Goal: Task Accomplishment & Management: Use online tool/utility

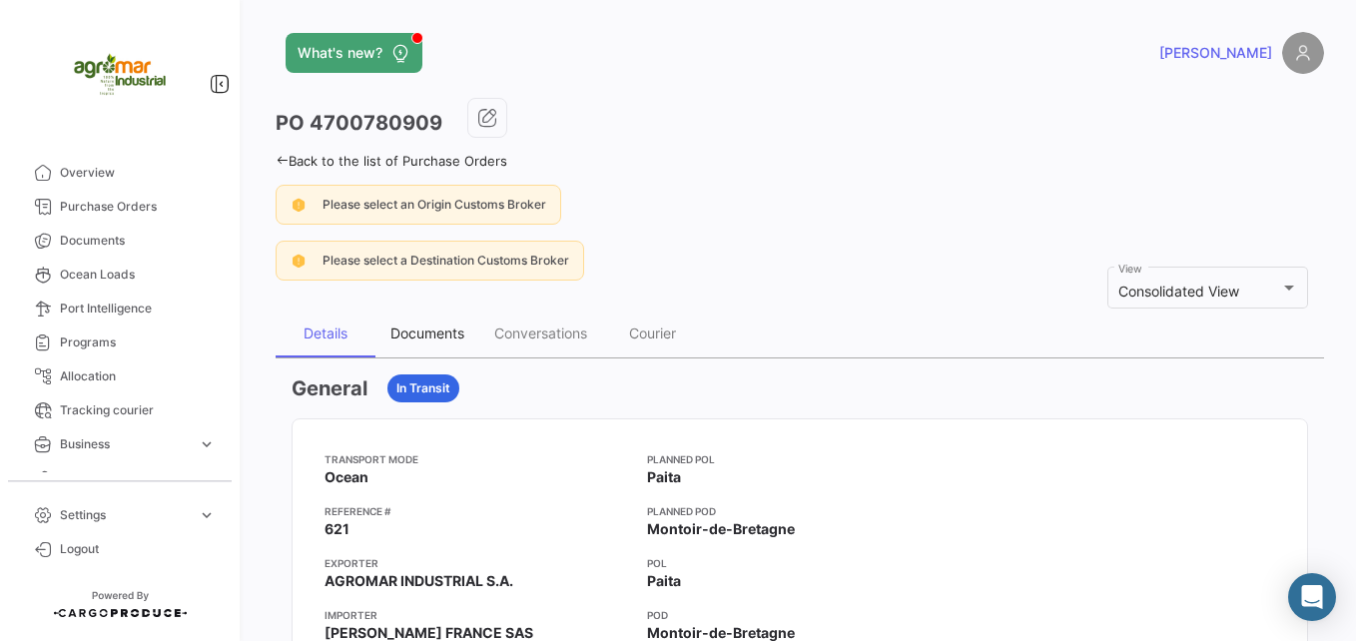
click at [439, 346] on div "Documents" at bounding box center [427, 334] width 104 height 48
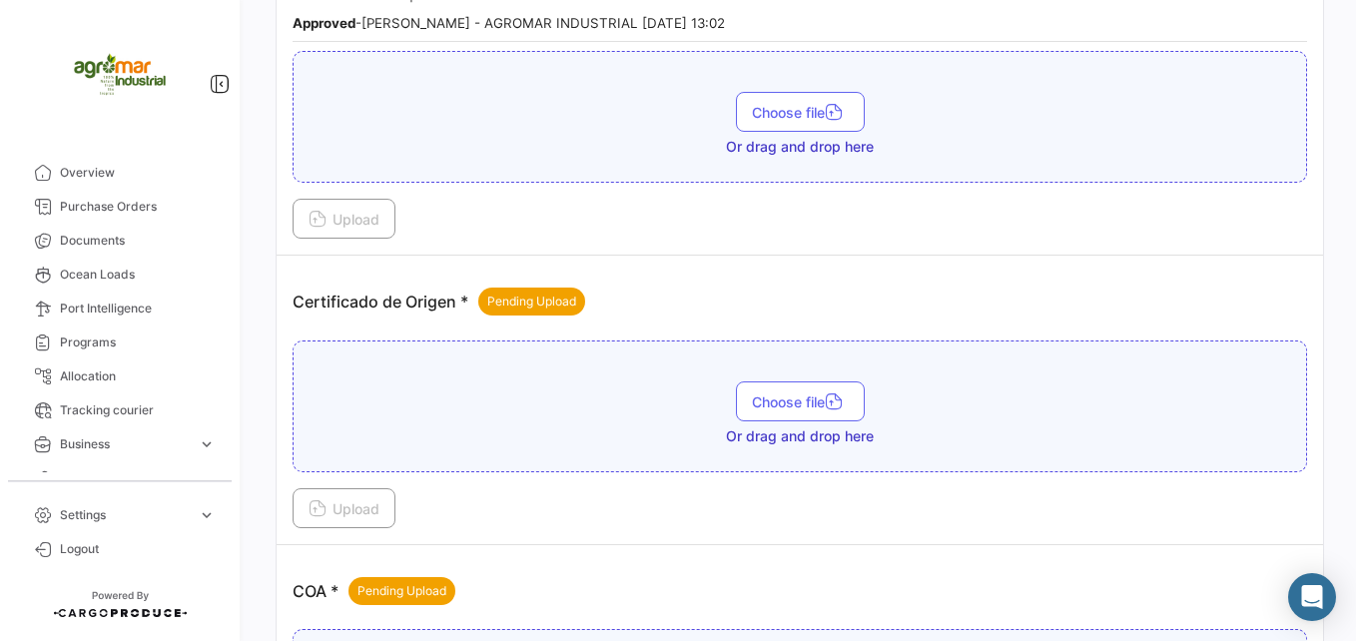
scroll to position [999, 0]
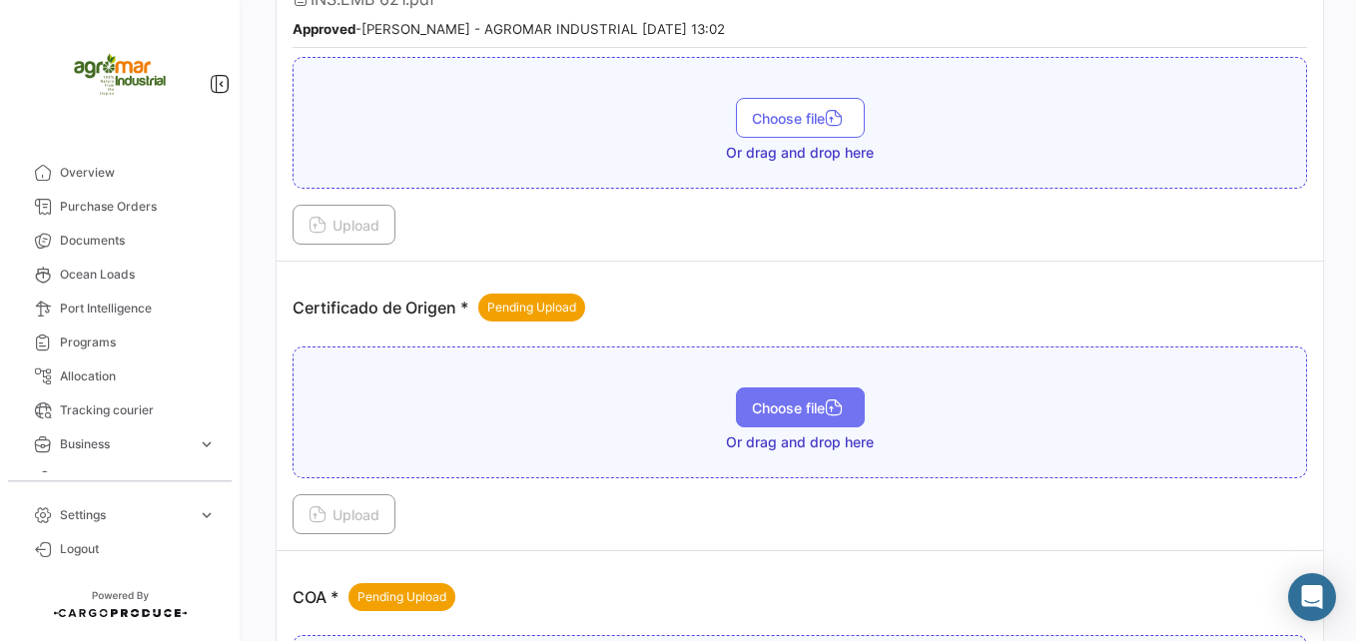
click at [805, 413] on span "Choose file" at bounding box center [800, 407] width 97 height 17
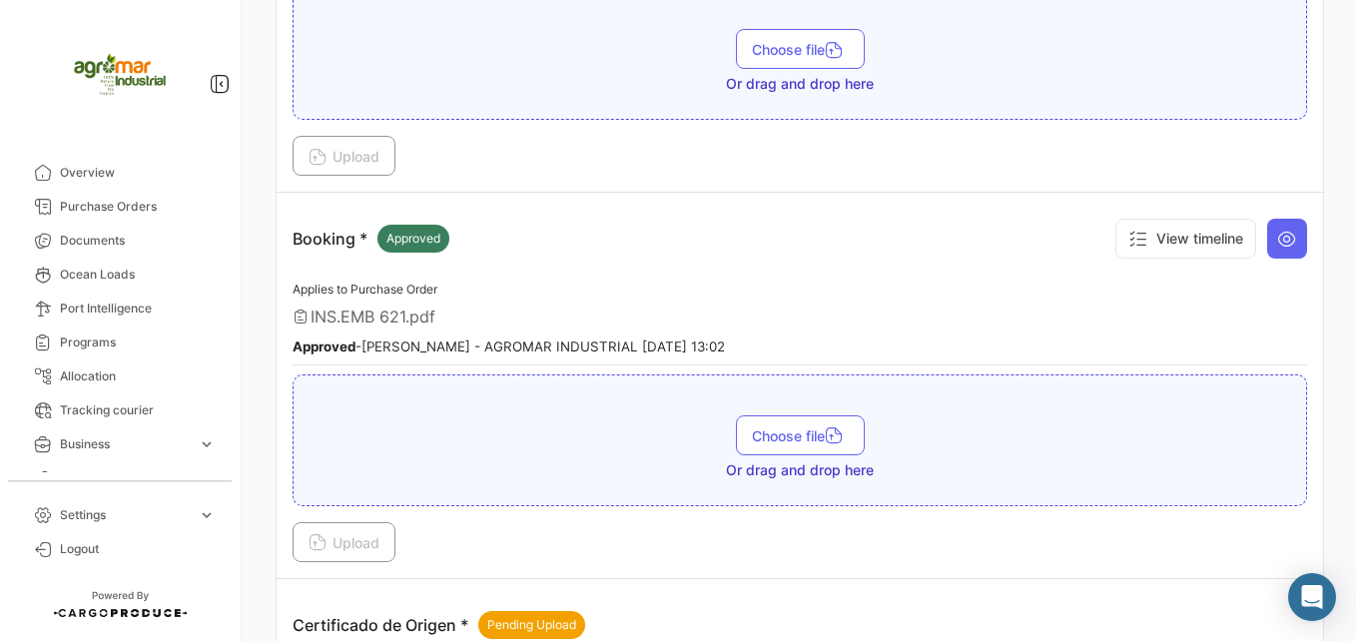
scroll to position [1180, 0]
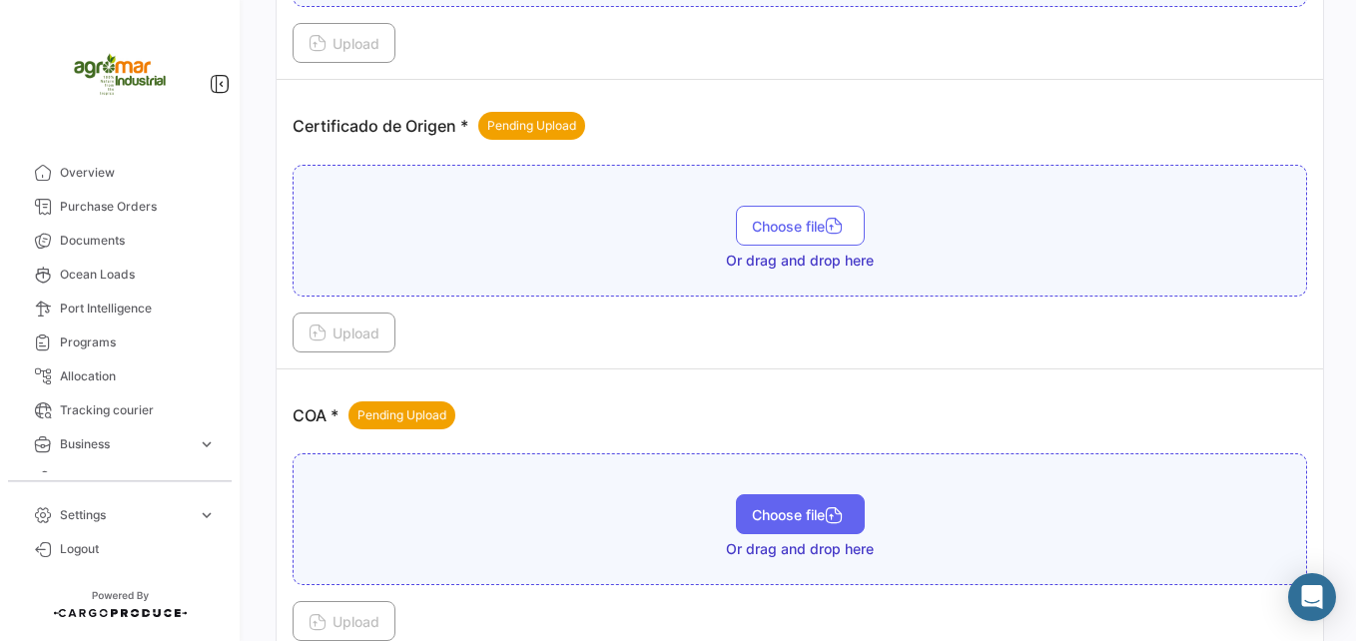
click at [827, 514] on icon "button" at bounding box center [834, 517] width 18 height 18
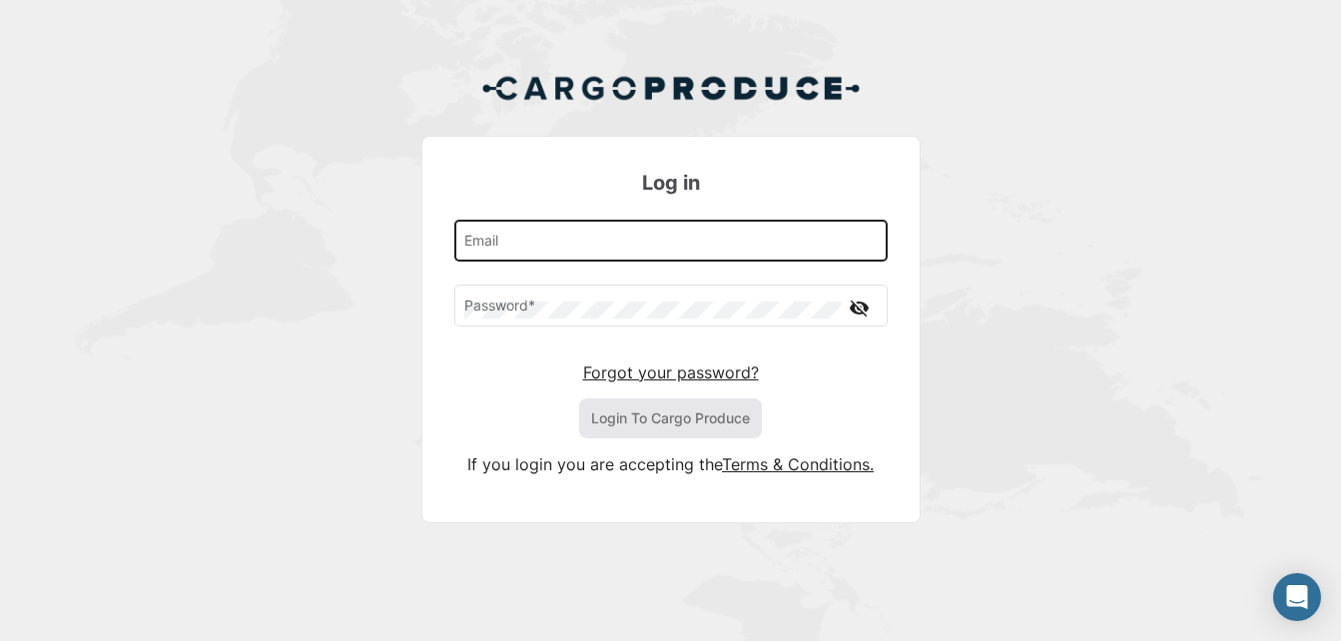
type input "[EMAIL_ADDRESS][DOMAIN_NAME]"
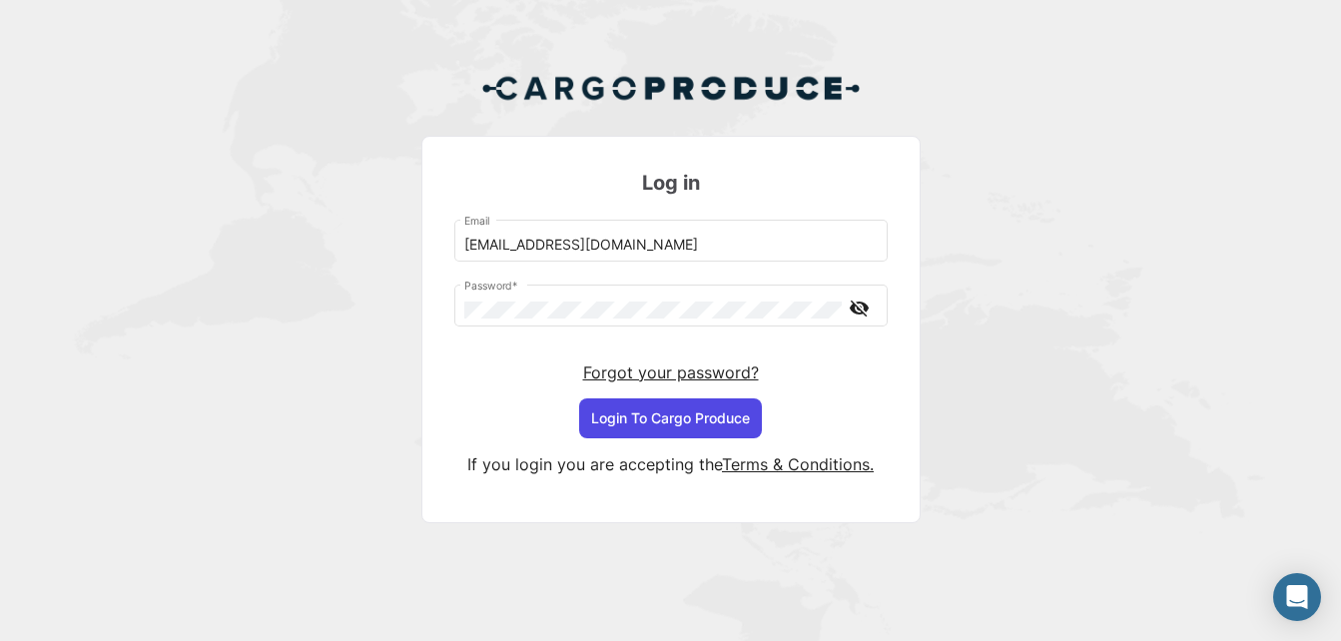
click at [700, 419] on button "Login To Cargo Produce" at bounding box center [670, 418] width 183 height 40
